Goal: Task Accomplishment & Management: Complete application form

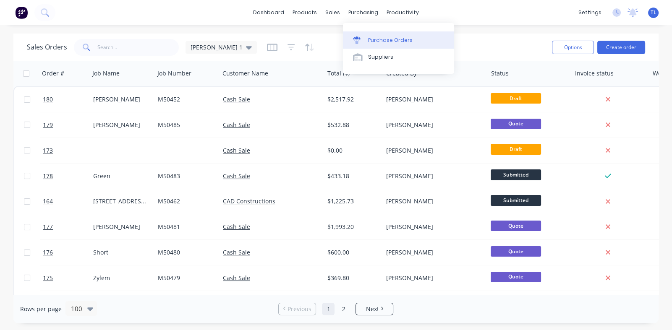
click at [375, 38] on div "Purchase Orders" at bounding box center [390, 41] width 44 height 8
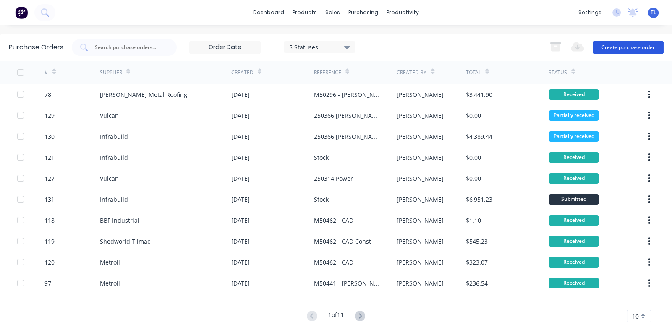
click at [606, 44] on button "Create purchase order" at bounding box center [628, 47] width 71 height 13
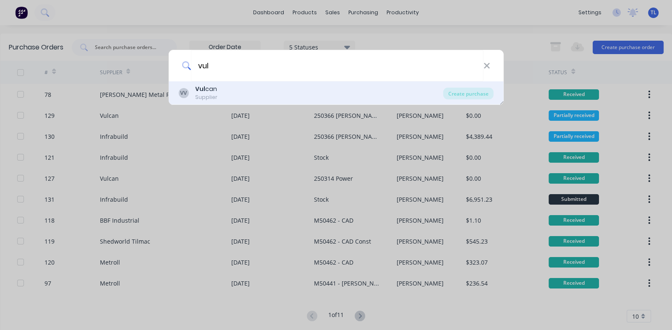
type input "vul"
click at [197, 94] on div "Supplier" at bounding box center [206, 98] width 22 height 8
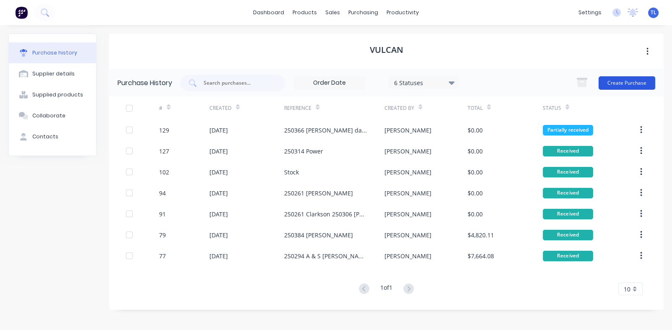
click at [626, 81] on button "Create Purchase" at bounding box center [626, 82] width 57 height 13
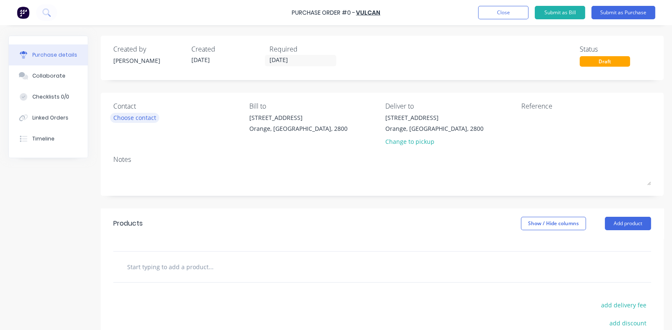
click at [136, 117] on div "Choose contact" at bounding box center [134, 117] width 43 height 9
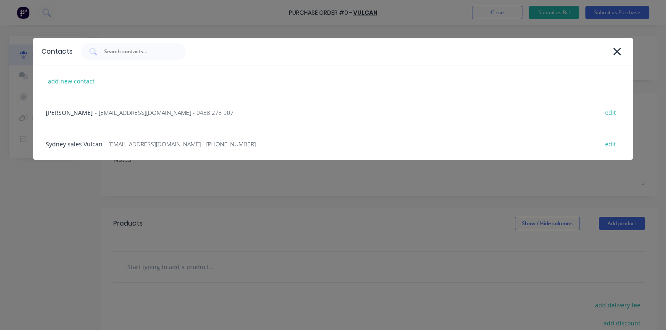
click at [136, 117] on span "- [EMAIL_ADDRESS][DOMAIN_NAME] - 0438 278 907" at bounding box center [164, 112] width 138 height 9
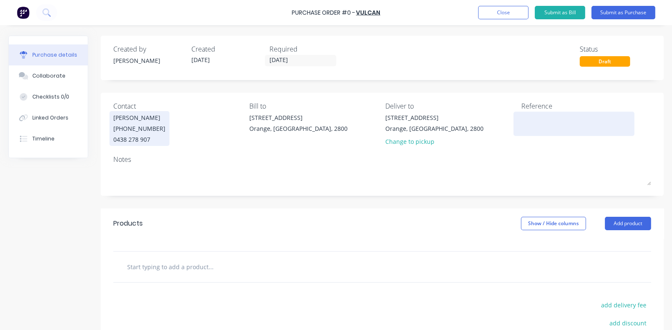
click at [533, 120] on textarea at bounding box center [573, 122] width 105 height 19
type textarea "Stock"
type textarea "x"
type textarea "Stock"
click at [282, 60] on input "[DATE]" at bounding box center [300, 60] width 71 height 10
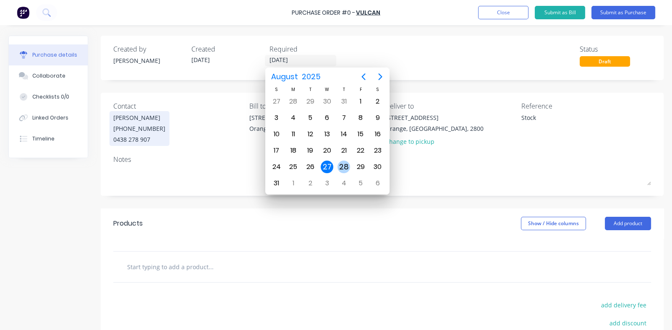
click at [344, 164] on div "28" at bounding box center [343, 167] width 13 height 13
type textarea "x"
type input "[DATE]"
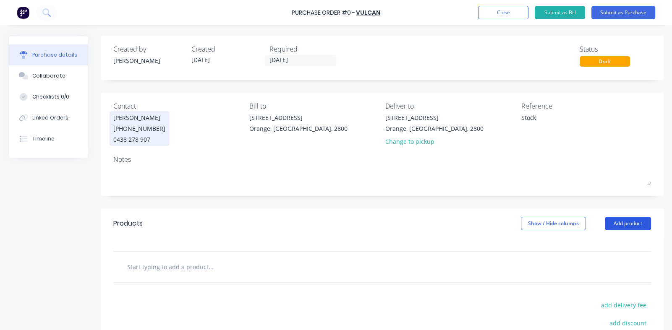
click at [615, 220] on button "Add product" at bounding box center [628, 223] width 46 height 13
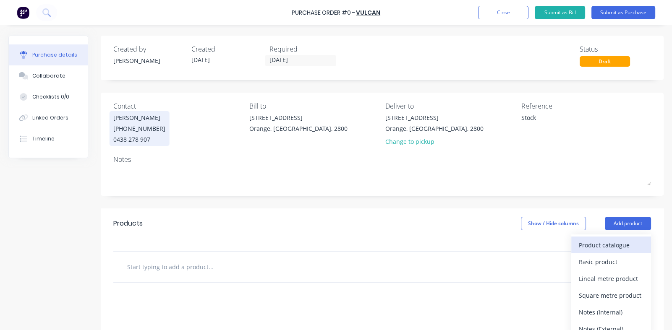
click at [600, 246] on div "Product catalogue" at bounding box center [611, 245] width 65 height 12
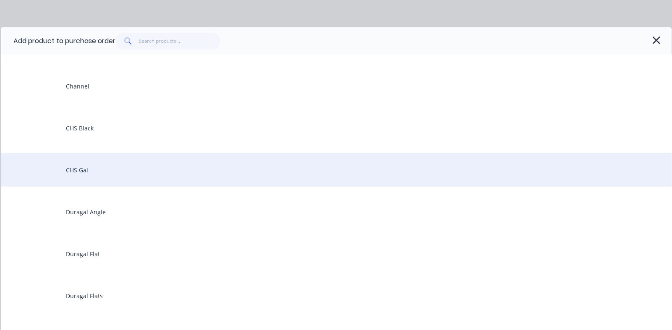
scroll to position [209, 0]
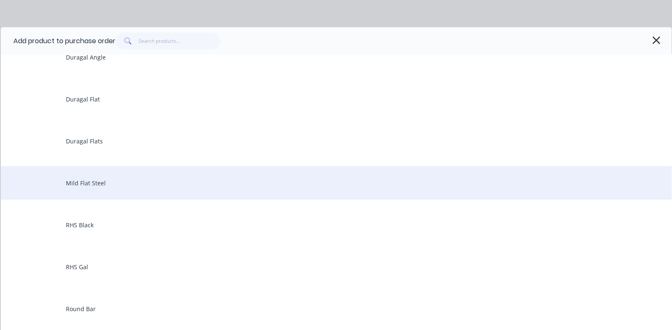
click at [117, 183] on div "Mild Flat Steel" at bounding box center [336, 183] width 671 height 34
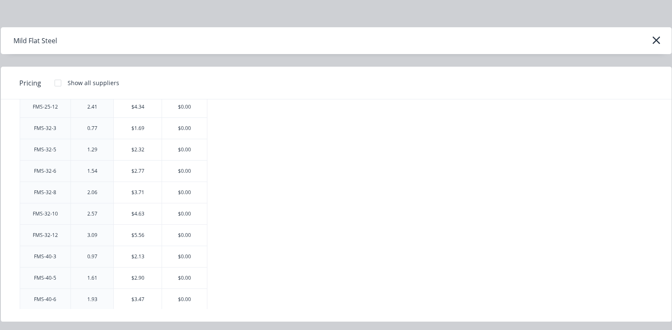
scroll to position [588, 0]
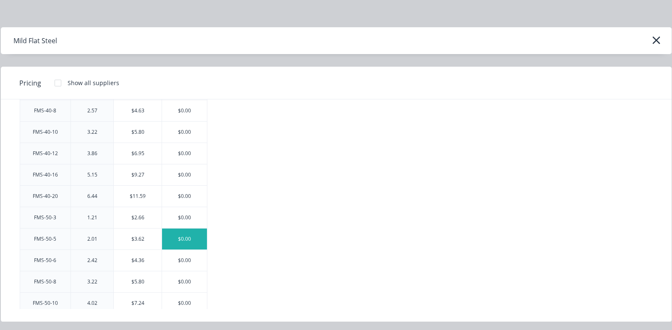
click at [178, 241] on div "$0.00" at bounding box center [184, 239] width 45 height 21
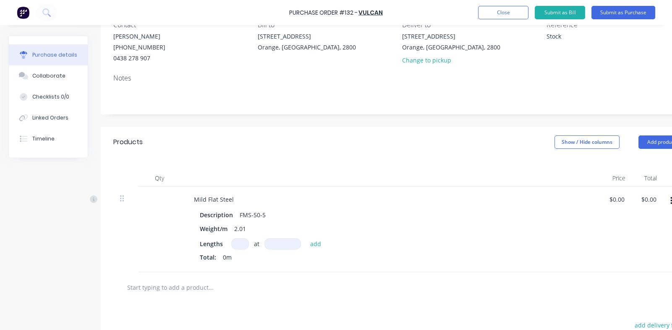
scroll to position [167, 0]
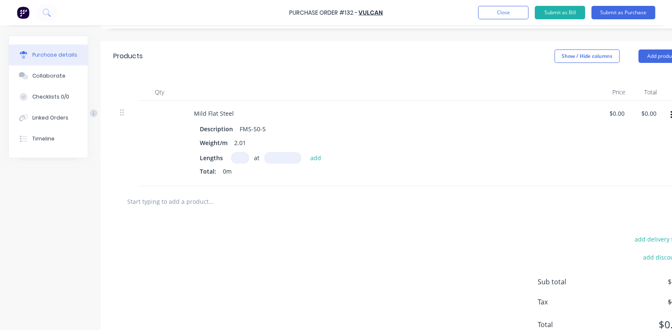
click at [235, 157] on input at bounding box center [240, 157] width 18 height 11
type textarea "x"
type input "5"
type textarea "x"
type input "5"
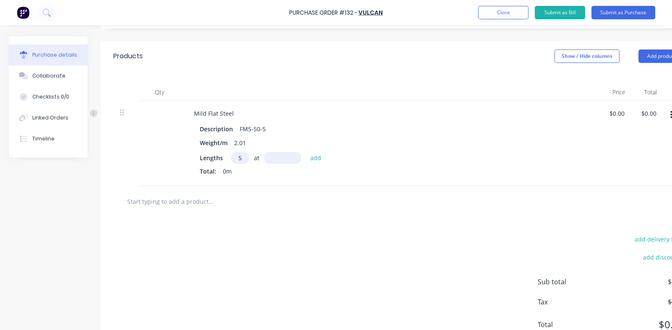
click at [286, 157] on input at bounding box center [282, 157] width 37 height 11
type textarea "x"
type input "6"
type textarea "x"
type input "60"
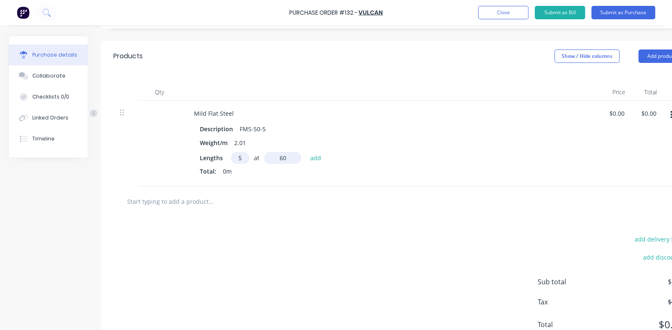
type textarea "x"
type input "600"
type textarea "x"
type input "6000"
type textarea "x"
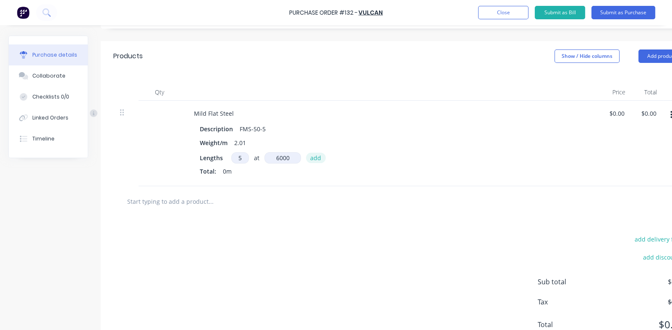
type input "6000mm"
click at [314, 159] on button "add" at bounding box center [316, 158] width 20 height 10
type textarea "x"
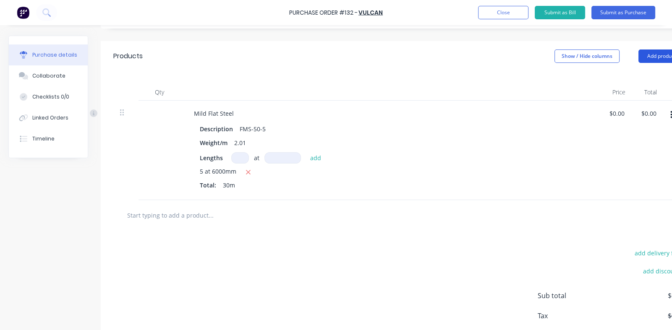
click at [654, 55] on button "Add product" at bounding box center [661, 56] width 46 height 13
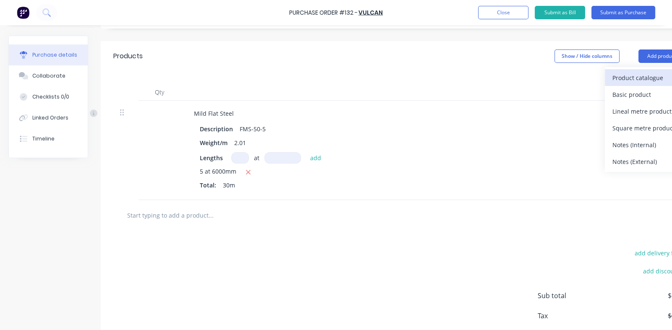
click at [622, 72] on div "Product catalogue" at bounding box center [644, 78] width 65 height 12
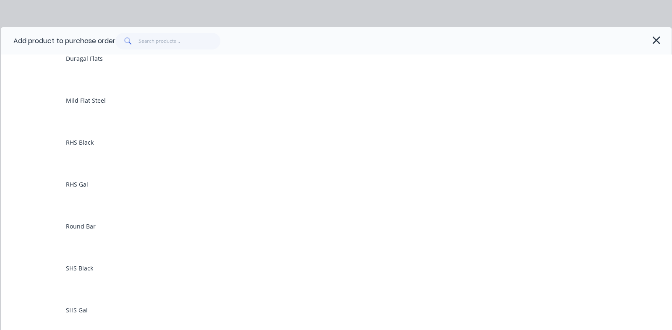
scroll to position [294, 0]
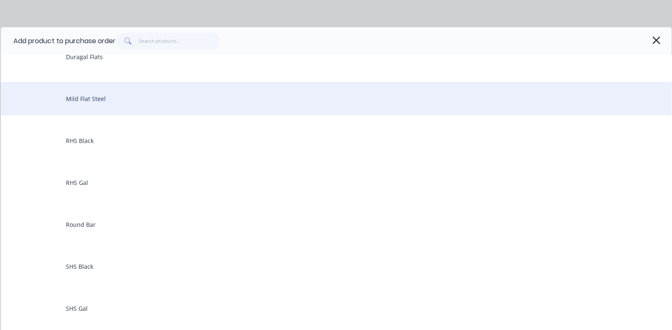
click at [86, 99] on div "Mild Flat Steel" at bounding box center [336, 99] width 671 height 34
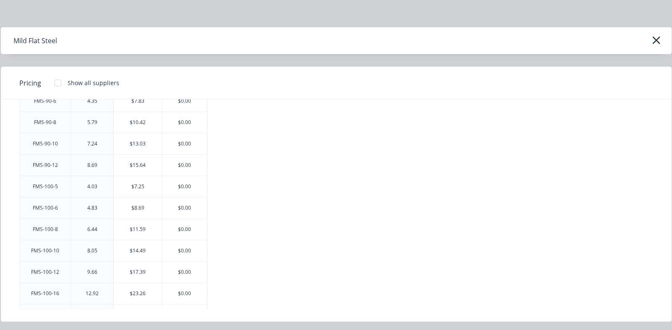
scroll to position [1259, 0]
click at [188, 124] on div "$0.00" at bounding box center [184, 124] width 45 height 21
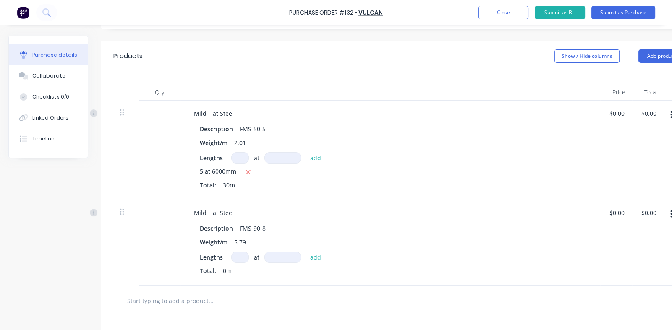
drag, startPoint x: 238, startPoint y: 253, endPoint x: 237, endPoint y: 276, distance: 22.2
click at [238, 253] on input at bounding box center [240, 257] width 18 height 11
type textarea "x"
type input "8"
type textarea "x"
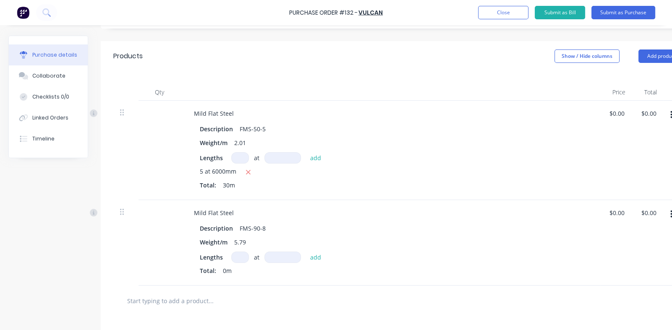
type textarea "x"
type input "5"
type textarea "x"
click at [274, 255] on input at bounding box center [282, 257] width 37 height 11
type input "6"
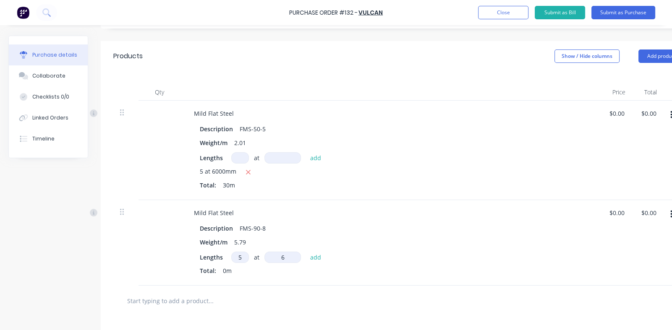
type textarea "x"
type input "60"
type textarea "x"
type input "600"
type textarea "x"
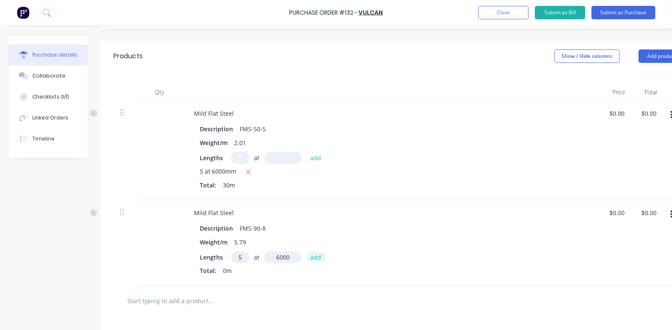
type input "6000"
type textarea "x"
type input "6000mm"
click at [314, 257] on button "add" at bounding box center [316, 257] width 20 height 10
type textarea "x"
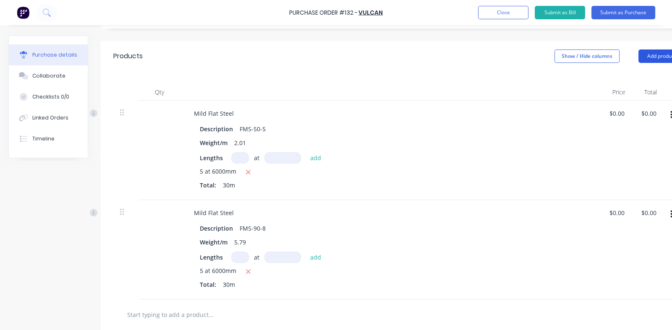
click at [647, 55] on button "Add product" at bounding box center [661, 56] width 46 height 13
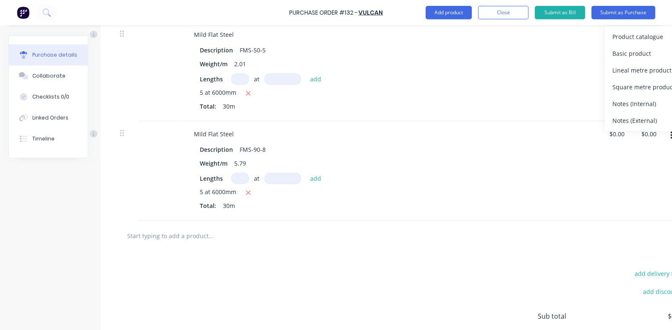
scroll to position [319, 0]
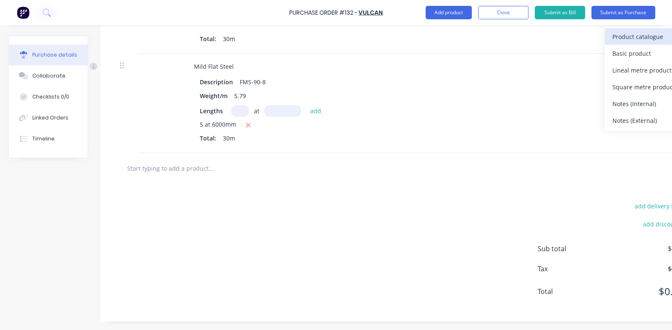
click at [623, 36] on div "Product catalogue" at bounding box center [644, 37] width 65 height 12
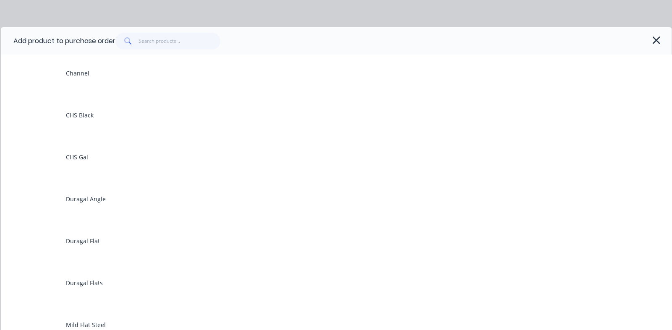
scroll to position [167, 0]
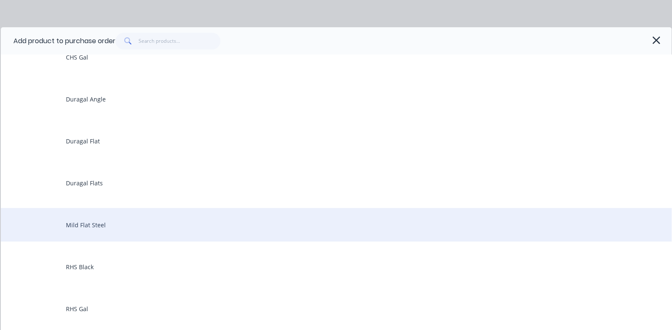
click at [83, 223] on div "Mild Flat Steel" at bounding box center [336, 225] width 671 height 34
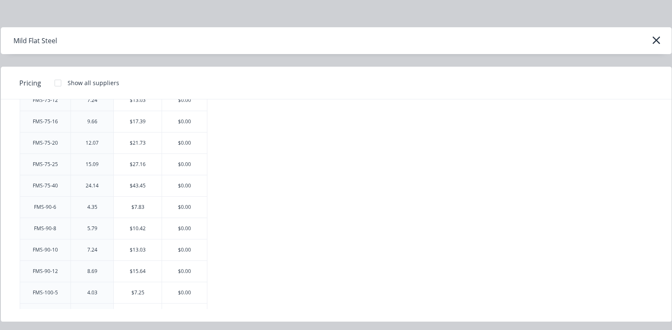
scroll to position [1217, 0]
click at [187, 138] on div "$0.00" at bounding box center [184, 144] width 45 height 21
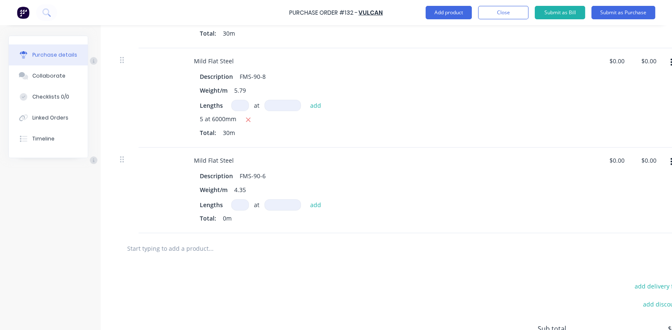
click at [243, 203] on input at bounding box center [240, 204] width 18 height 11
type textarea "x"
type input "6"
type textarea "x"
type input "6"
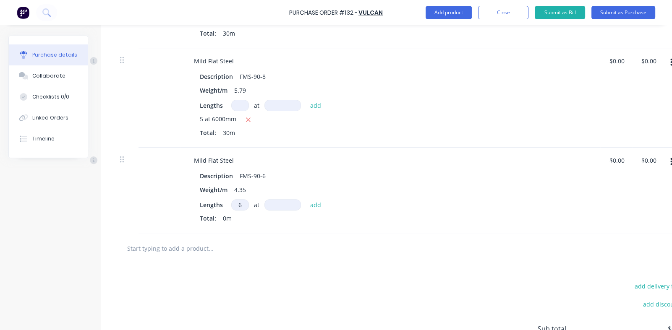
click at [284, 203] on input at bounding box center [282, 204] width 37 height 11
type textarea "x"
type input "6"
type textarea "x"
type input "60"
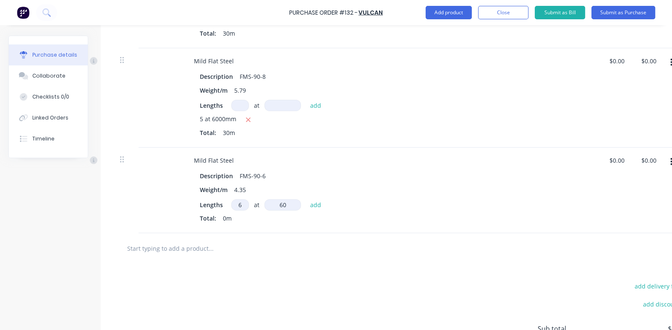
type textarea "x"
type input "600"
type textarea "x"
type input "6000"
type textarea "x"
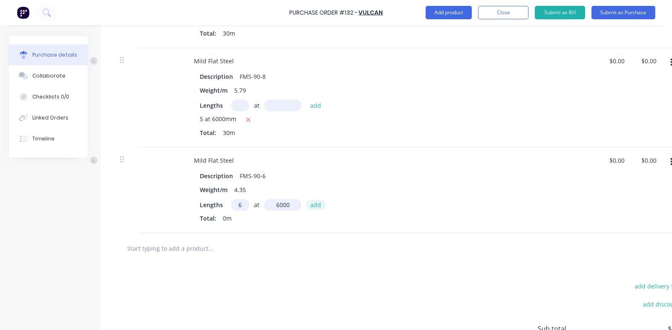
type input "6000mm"
click at [318, 204] on button "add" at bounding box center [316, 205] width 20 height 10
type textarea "x"
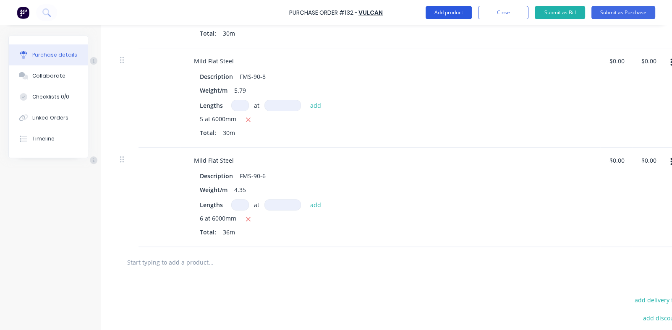
click at [439, 10] on button "Add product" at bounding box center [449, 12] width 46 height 13
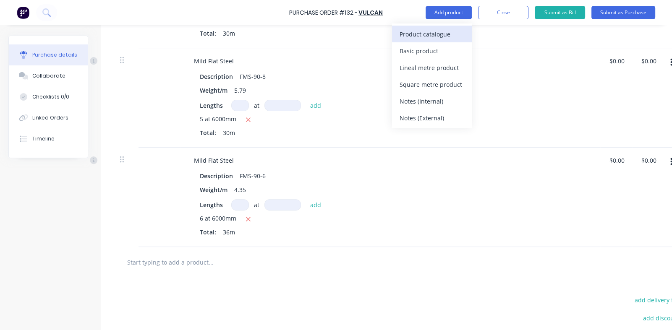
click at [424, 32] on div "Product catalogue" at bounding box center [432, 34] width 65 height 12
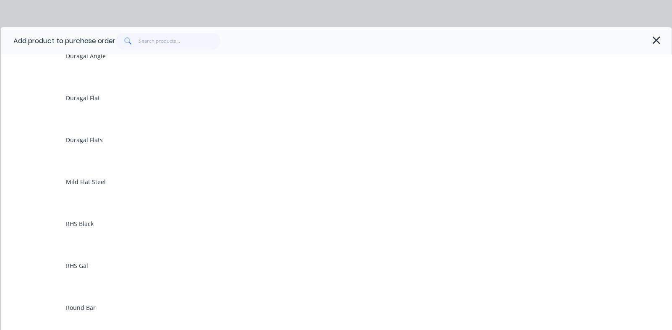
scroll to position [209, 0]
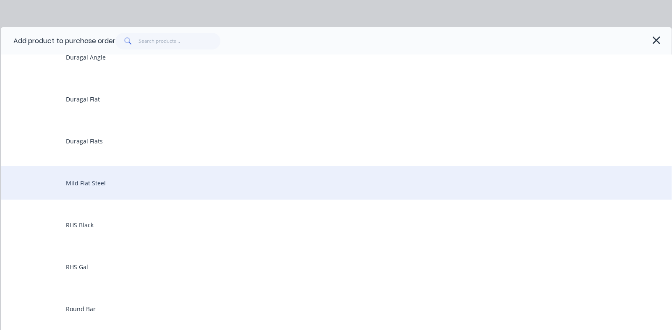
click at [76, 179] on div "Mild Flat Steel" at bounding box center [336, 183] width 671 height 34
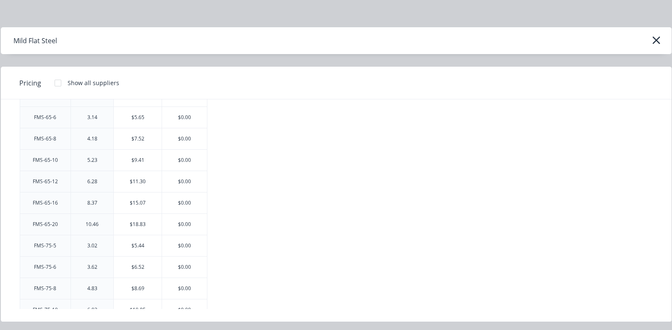
scroll to position [1091, 0]
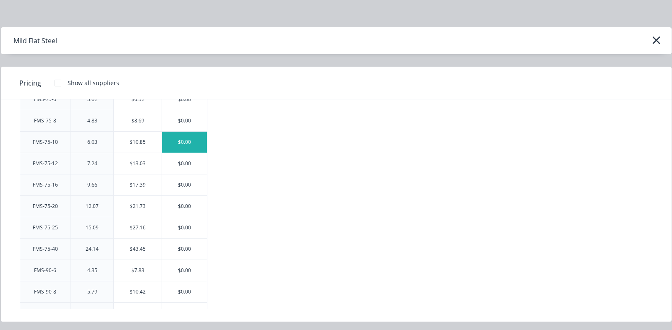
click at [189, 132] on div "$0.00" at bounding box center [184, 142] width 45 height 21
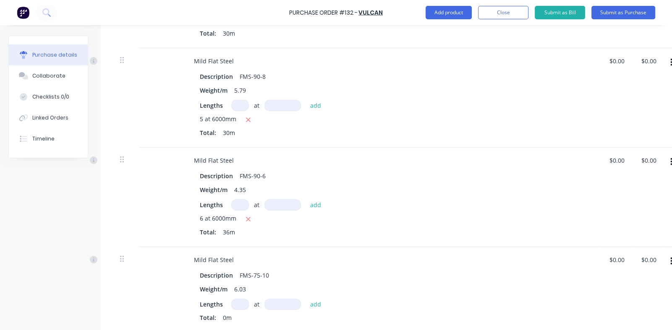
click at [241, 305] on input at bounding box center [240, 304] width 18 height 11
type textarea "x"
type input "1"
type textarea "x"
type input "15"
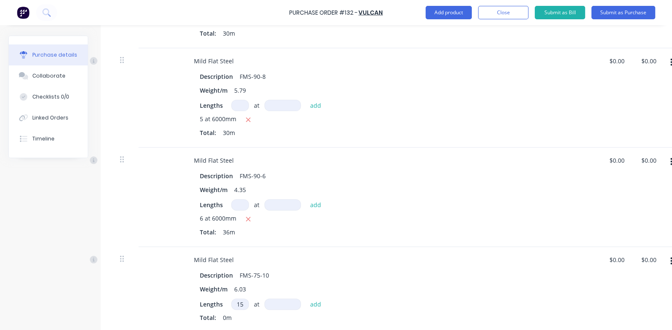
click at [282, 306] on input at bounding box center [282, 304] width 37 height 11
type textarea "x"
type input "6"
type textarea "x"
type input "60"
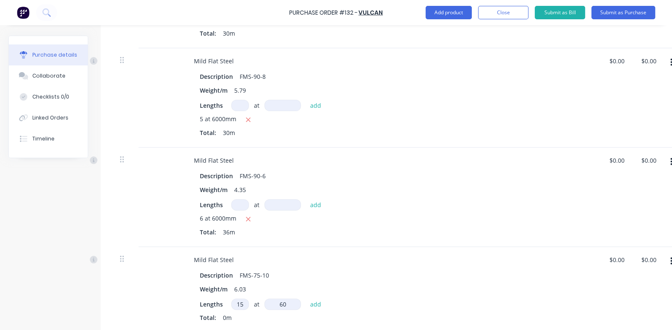
type textarea "x"
type input "600"
type textarea "x"
type input "6000"
type textarea "x"
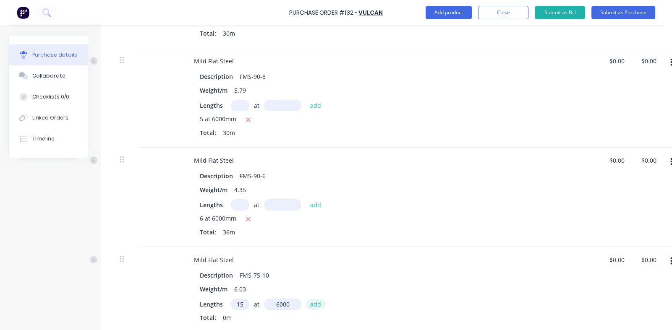
type input "6000mm"
click at [316, 303] on button "add" at bounding box center [316, 304] width 20 height 10
type textarea "x"
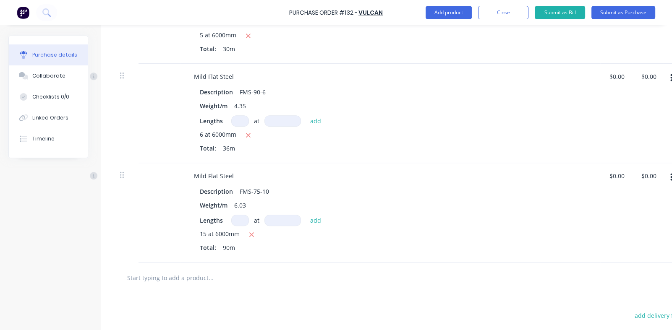
scroll to position [361, 0]
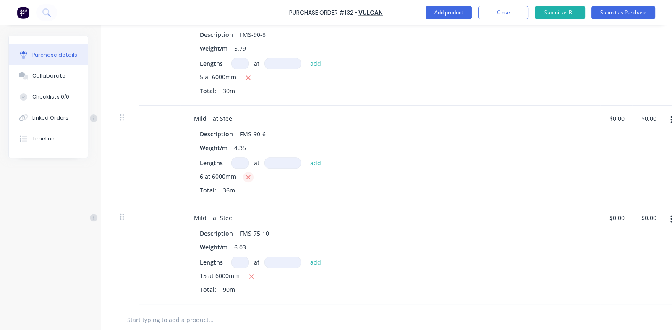
click at [249, 176] on icon "button" at bounding box center [248, 178] width 5 height 8
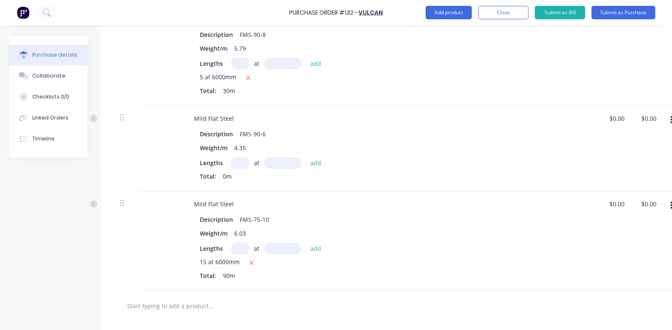
click at [235, 160] on input at bounding box center [240, 162] width 18 height 11
type textarea "x"
type input "1"
type textarea "x"
type input "12"
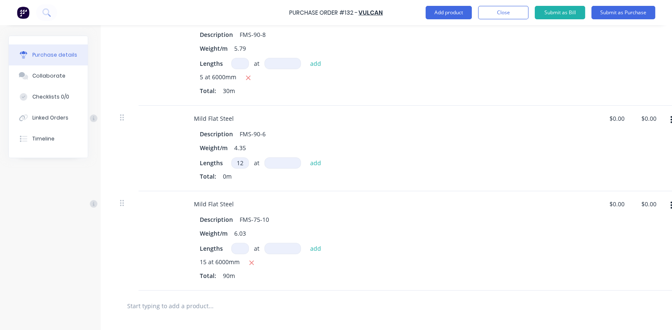
click at [277, 164] on input at bounding box center [282, 162] width 37 height 11
type textarea "x"
type input "6"
type textarea "x"
type input "60"
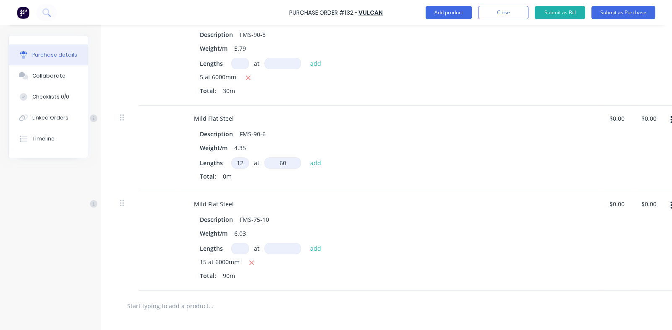
type textarea "x"
type input "600"
type textarea "x"
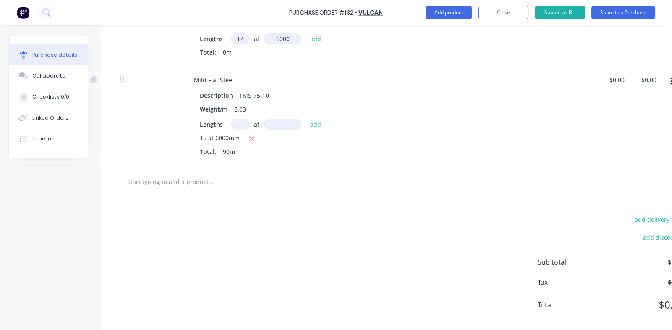
scroll to position [487, 0]
type input "6000"
type textarea "x"
type input "6000mm"
click at [314, 37] on button "add" at bounding box center [316, 37] width 20 height 10
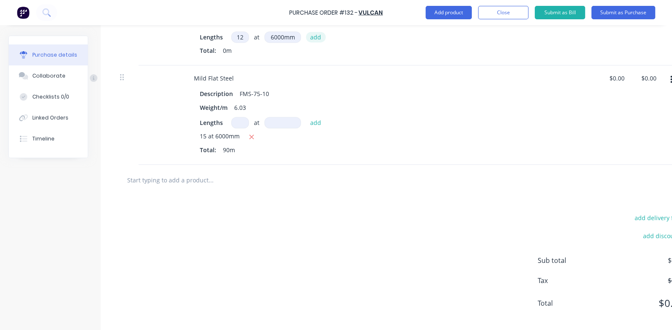
type textarea "x"
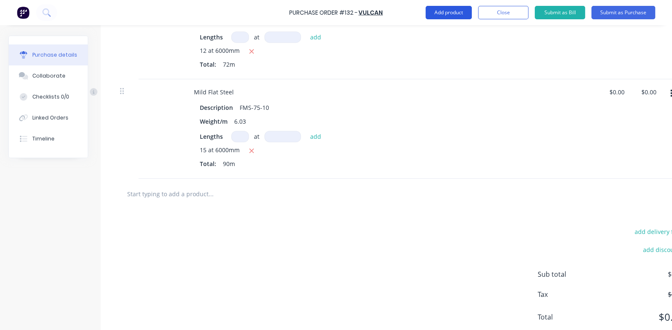
click at [449, 11] on button "Add product" at bounding box center [449, 12] width 46 height 13
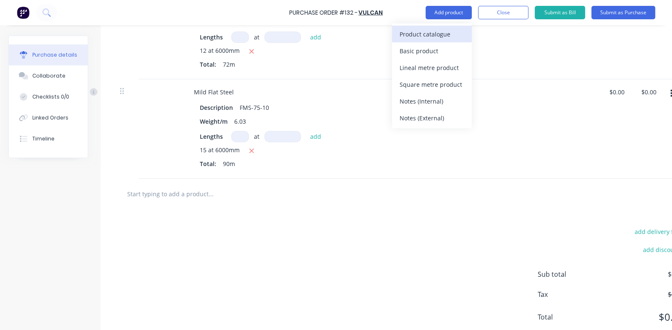
click at [415, 35] on div "Product catalogue" at bounding box center [432, 34] width 65 height 12
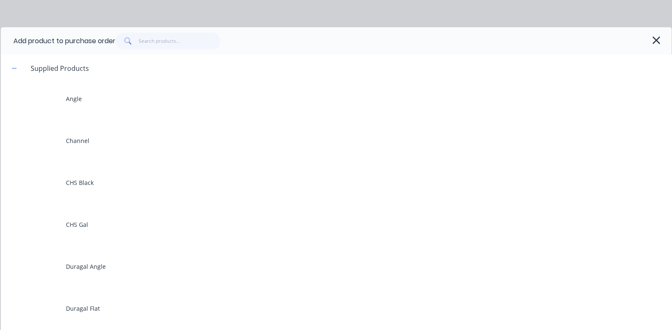
scroll to position [252, 0]
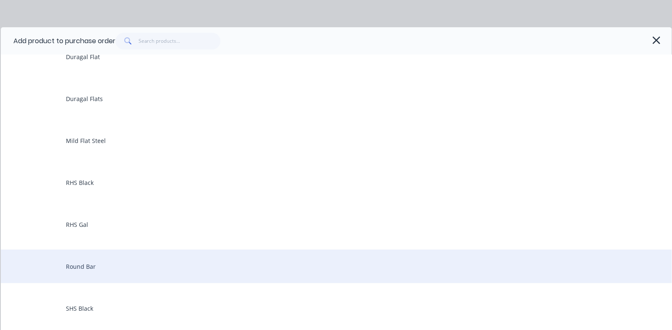
click at [94, 264] on div "Round Bar" at bounding box center [336, 267] width 671 height 34
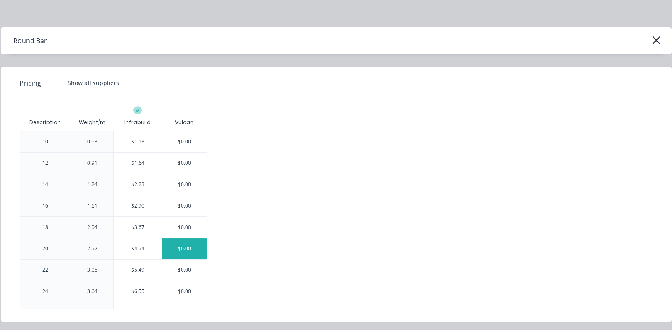
click at [184, 246] on div "$0.00" at bounding box center [184, 248] width 45 height 21
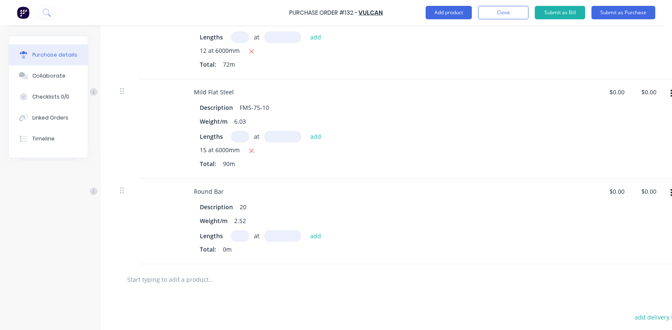
drag, startPoint x: 184, startPoint y: 246, endPoint x: 245, endPoint y: 233, distance: 61.8
click at [245, 233] on input at bounding box center [240, 235] width 18 height 11
type textarea "x"
type input "4"
type textarea "x"
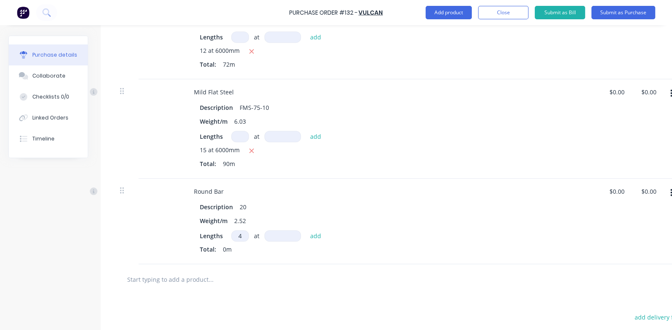
type input "4"
click at [287, 235] on input at bounding box center [282, 235] width 37 height 11
type textarea "x"
type input "6"
type textarea "x"
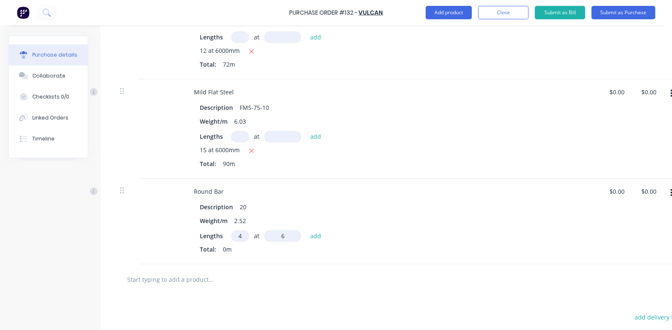
type input "60"
type textarea "x"
type input "600"
type textarea "x"
type input "6000"
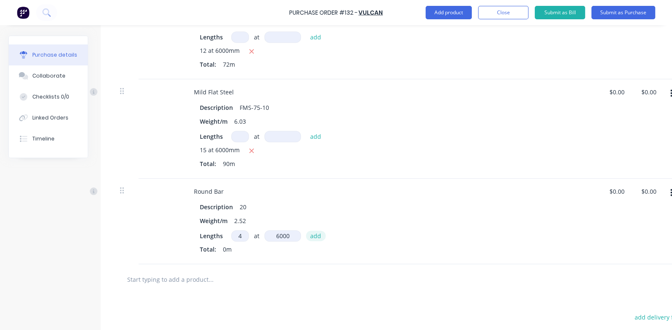
type textarea "x"
type input "6000mm"
click at [311, 235] on button "add" at bounding box center [316, 236] width 20 height 10
type textarea "x"
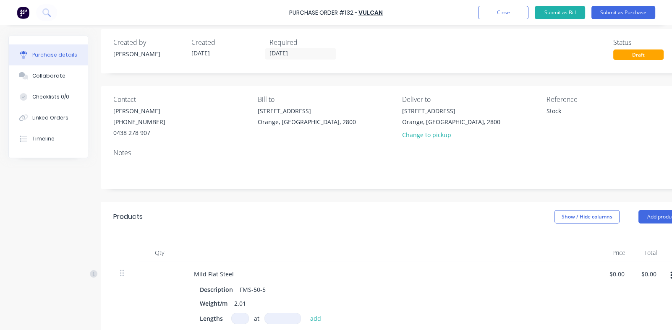
scroll to position [0, 0]
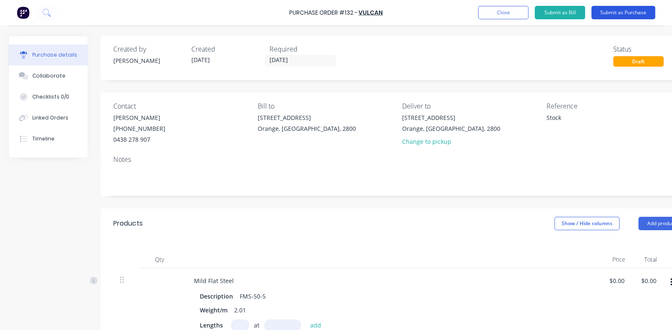
click at [612, 12] on button "Submit as Purchase" at bounding box center [623, 12] width 64 height 13
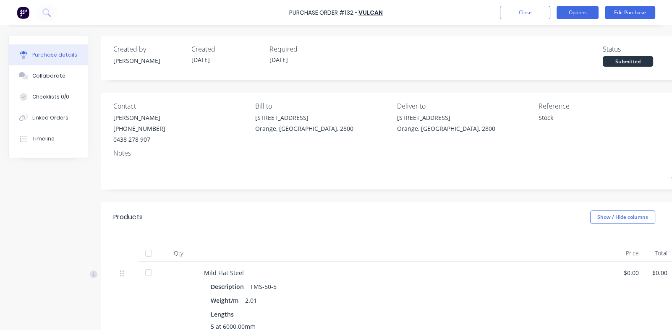
click at [575, 15] on button "Options" at bounding box center [578, 12] width 42 height 13
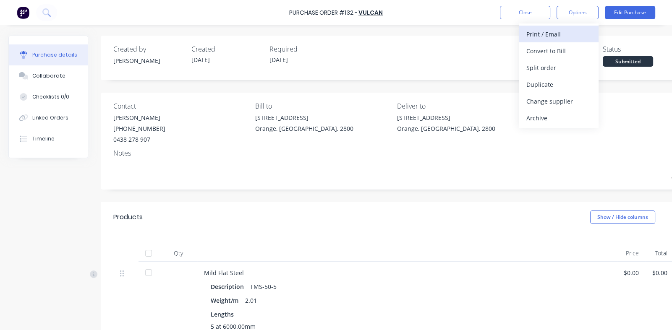
click at [541, 33] on div "Print / Email" at bounding box center [558, 34] width 65 height 12
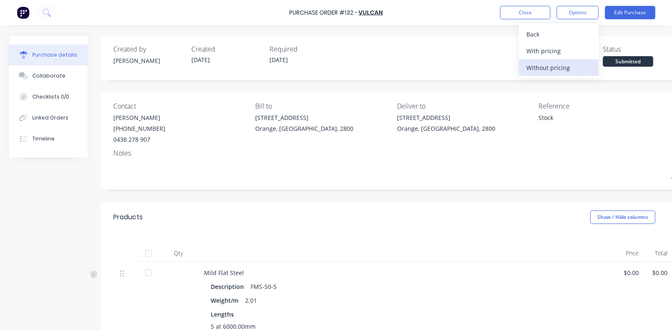
click at [535, 65] on div "Without pricing" at bounding box center [558, 68] width 65 height 12
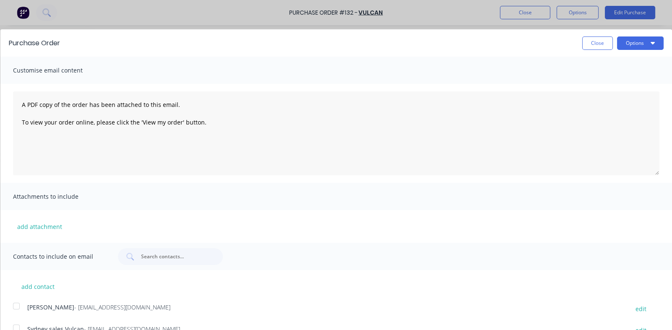
click at [16, 305] on div at bounding box center [16, 306] width 17 height 17
click at [628, 42] on button "Options" at bounding box center [640, 43] width 47 height 13
click at [596, 82] on div "Email" at bounding box center [623, 81] width 65 height 12
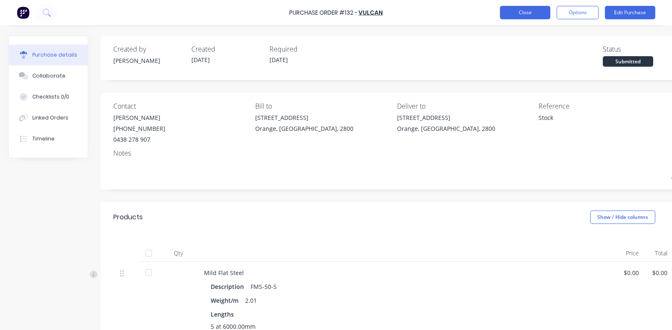
click at [527, 12] on button "Close" at bounding box center [525, 12] width 50 height 13
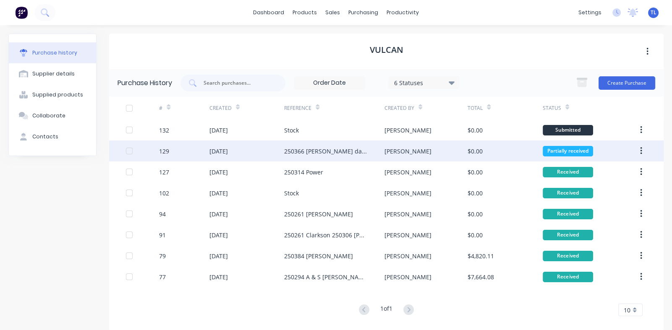
click at [299, 151] on div "250366 [PERSON_NAME] dairy" at bounding box center [325, 151] width 83 height 9
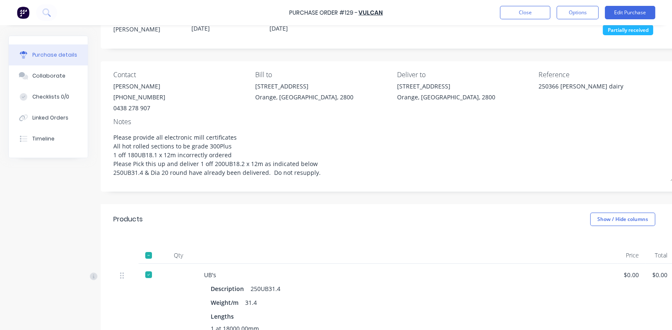
scroll to position [252, 0]
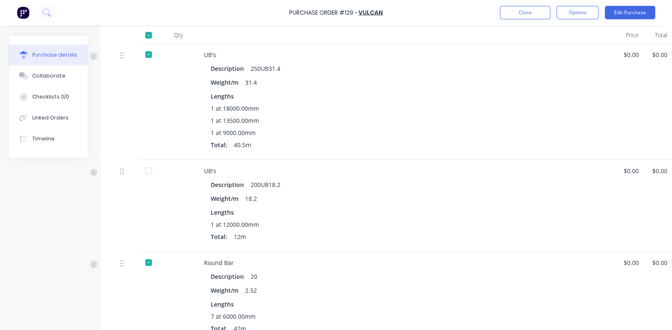
click at [147, 170] on div at bounding box center [148, 170] width 17 height 17
type textarea "x"
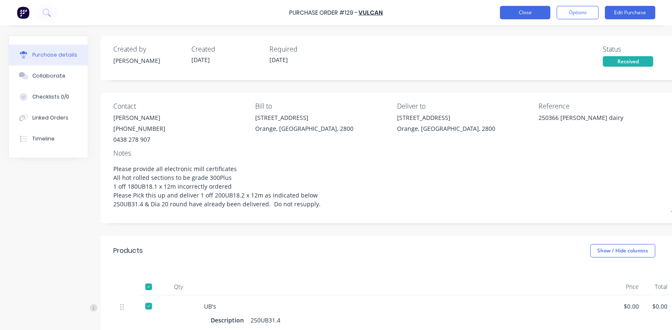
click at [527, 15] on button "Close" at bounding box center [525, 12] width 50 height 13
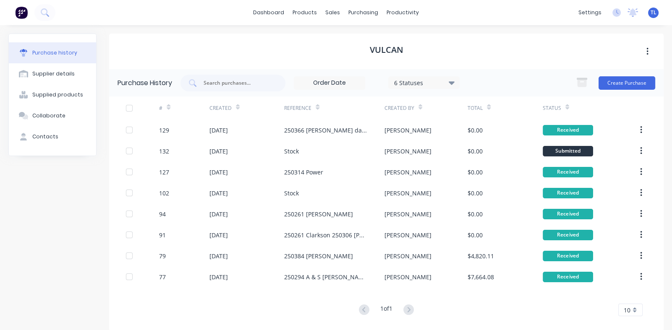
click at [651, 14] on span "TL" at bounding box center [654, 13] width 6 height 8
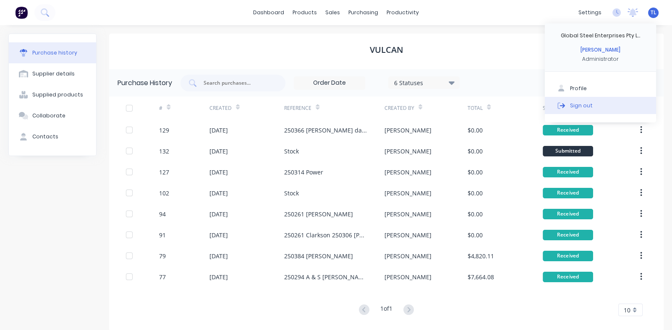
click at [570, 109] on div "Sign out" at bounding box center [581, 106] width 23 height 8
